Goal: Check status

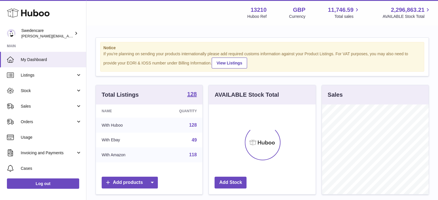
scroll to position [90, 107]
click at [45, 107] on span "Sales" at bounding box center [48, 106] width 55 height 5
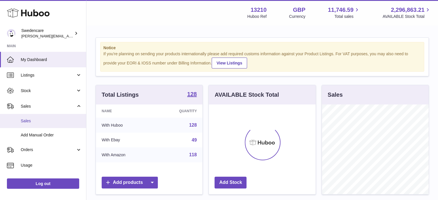
click at [40, 122] on span "Sales" at bounding box center [51, 120] width 61 height 5
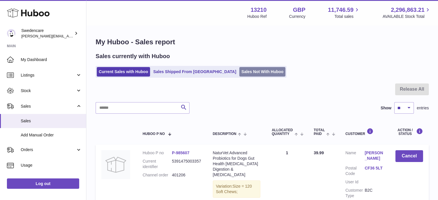
click at [239, 71] on link "Sales Not With Huboo" at bounding box center [262, 71] width 46 height 9
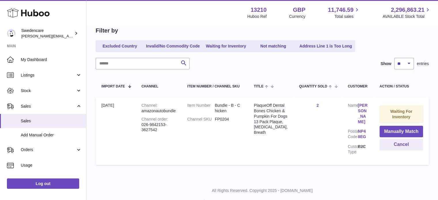
scroll to position [67, 0]
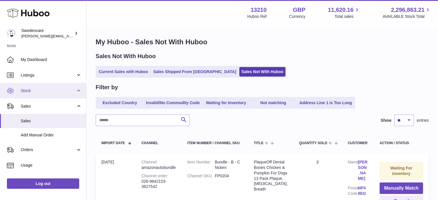
click at [45, 91] on span "Stock" at bounding box center [48, 90] width 55 height 5
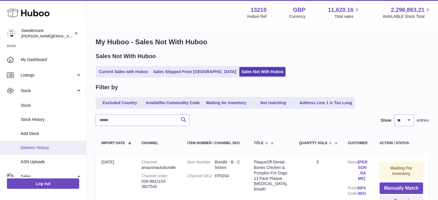
click at [38, 147] on span "Delivery History" at bounding box center [51, 147] width 61 height 5
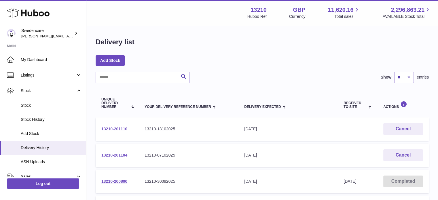
click at [119, 156] on link "13210-201104" at bounding box center [114, 155] width 26 height 5
